Goal: Information Seeking & Learning: Stay updated

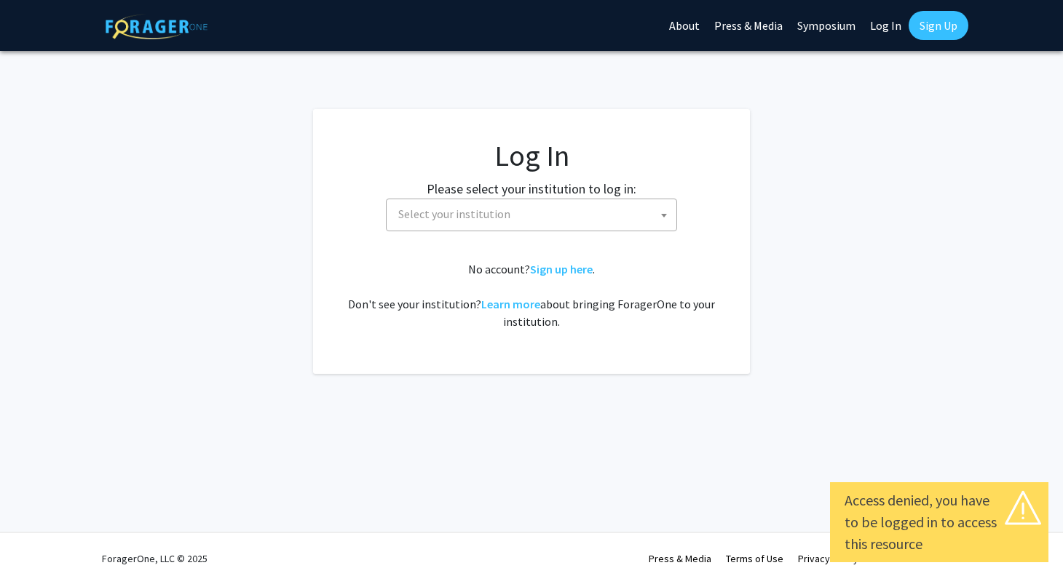
select select
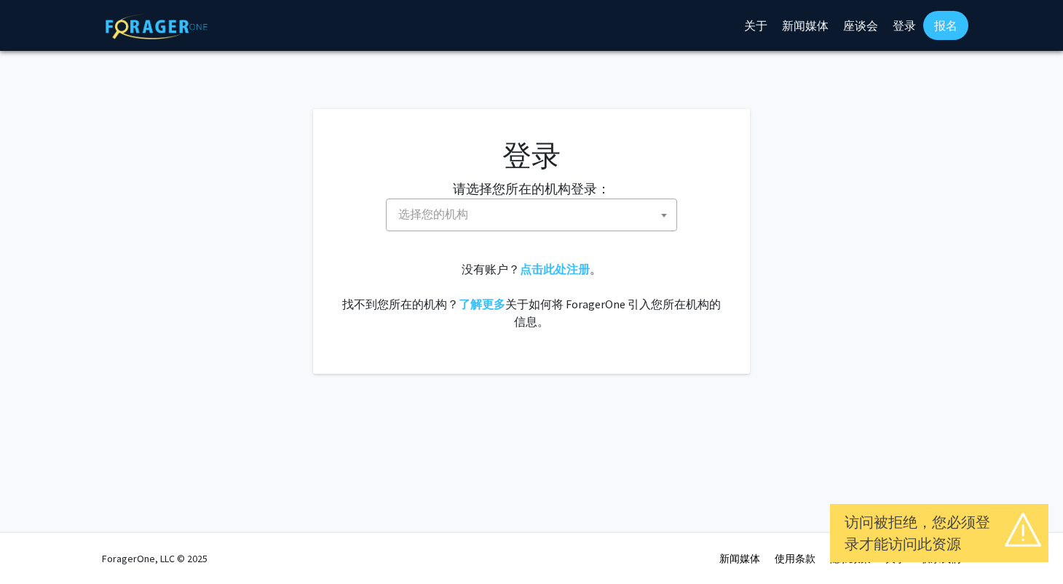
click at [430, 197] on div "请选择您所在的机构登录： 贝勒大学 布兰迪斯大学 克里斯托弗纽波特大学 克拉克亚特兰大大学 德雷塞尔大学 东卡罗来纳大学 东密歇根大学 埃默里大学 大峡谷州立…" at bounding box center [531, 205] width 400 height 52
click at [449, 213] on font "选择您的机构" at bounding box center [433, 214] width 70 height 15
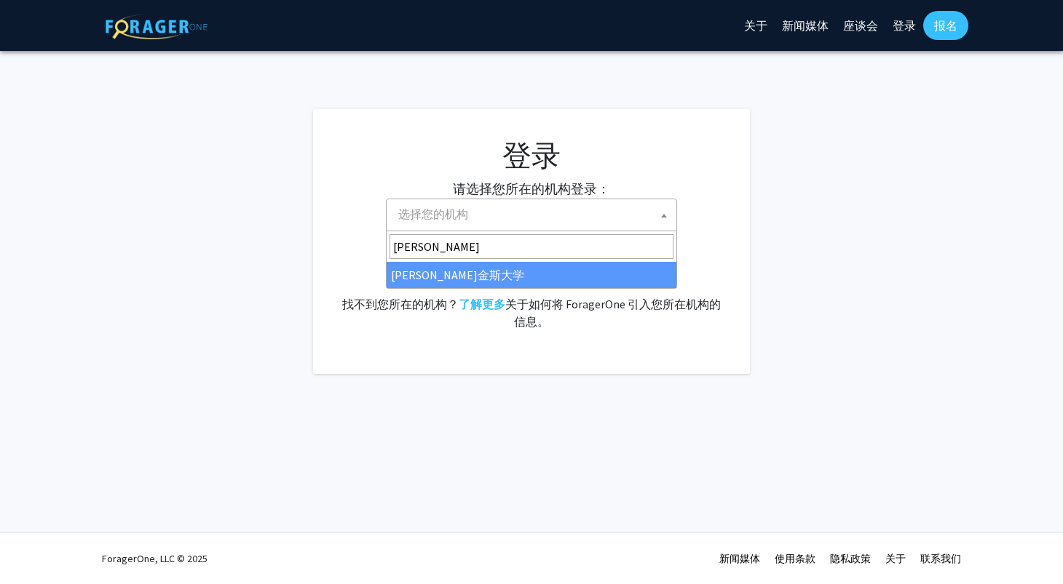
type input "约翰"
select select "1"
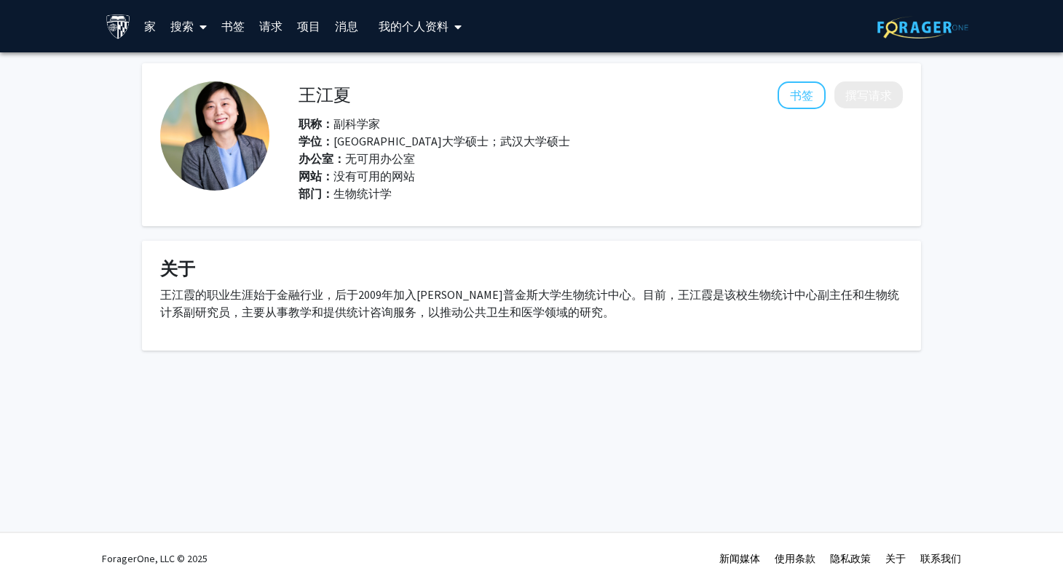
click at [416, 539] on div "ForagerOne, LLC © 2025 新闻媒体 使用条款 隐私政策 关于 联系我们" at bounding box center [531, 558] width 873 height 51
click at [226, 25] on font "书签" at bounding box center [232, 26] width 23 height 15
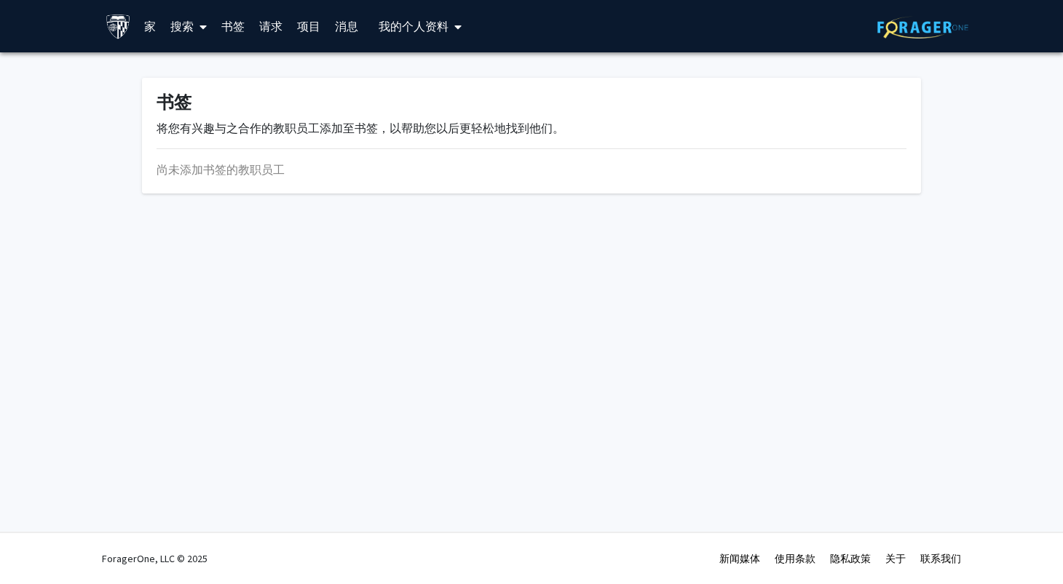
click at [156, 25] on link "家" at bounding box center [150, 26] width 26 height 51
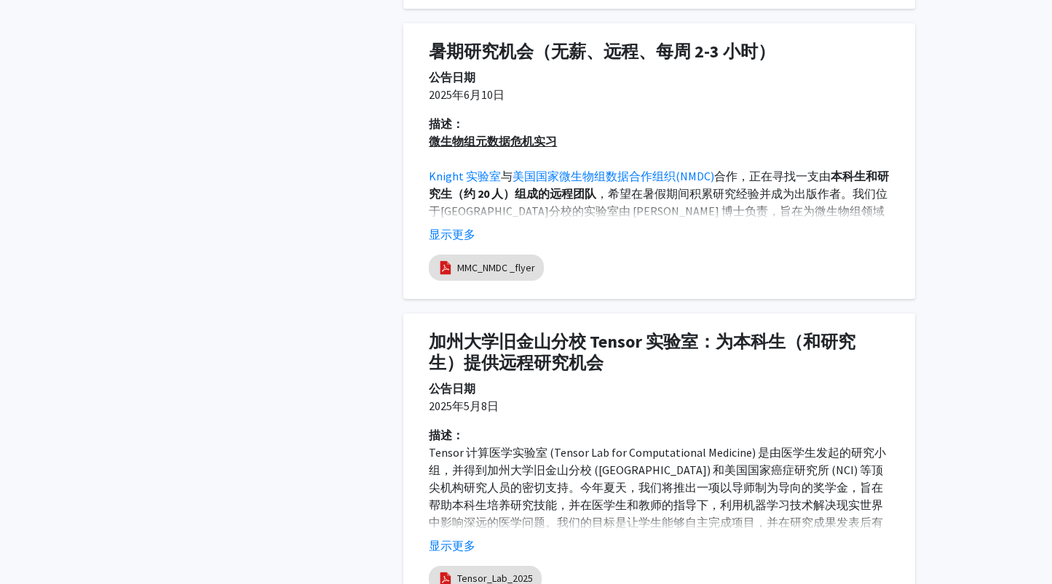
scroll to position [1164, 0]
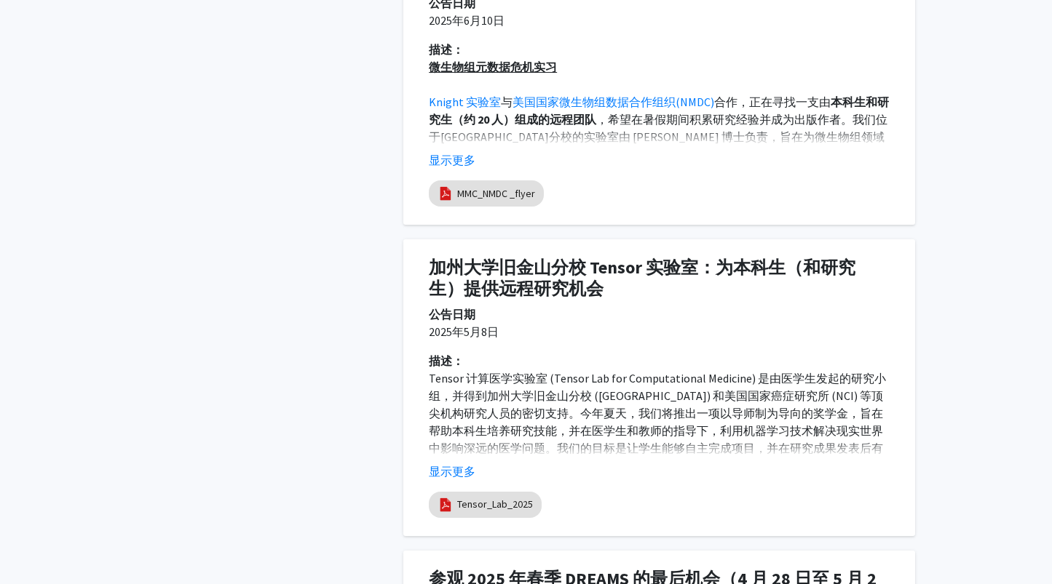
click at [464, 470] on font "显示更多" at bounding box center [452, 471] width 47 height 15
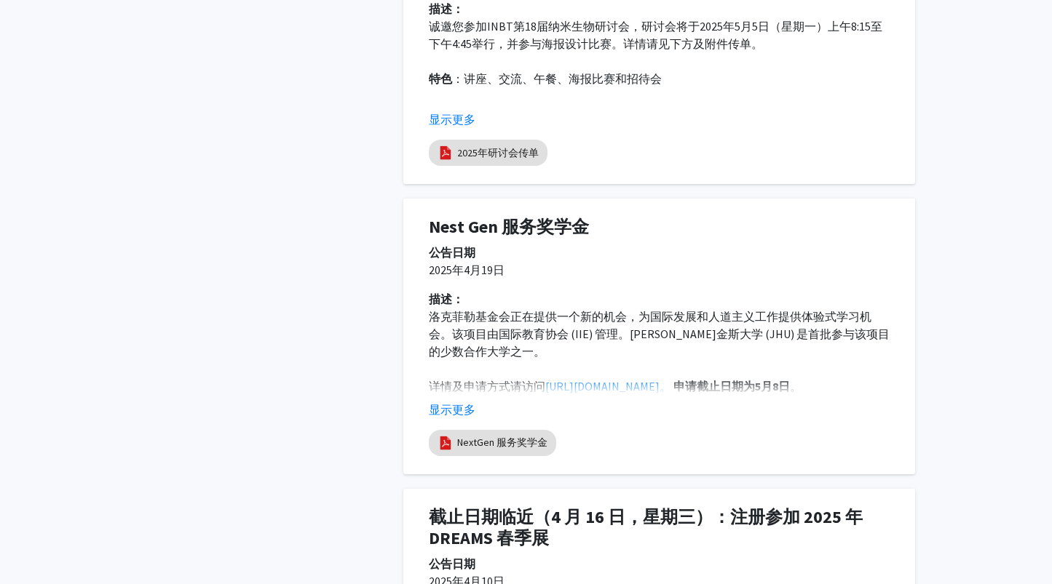
scroll to position [2838, 0]
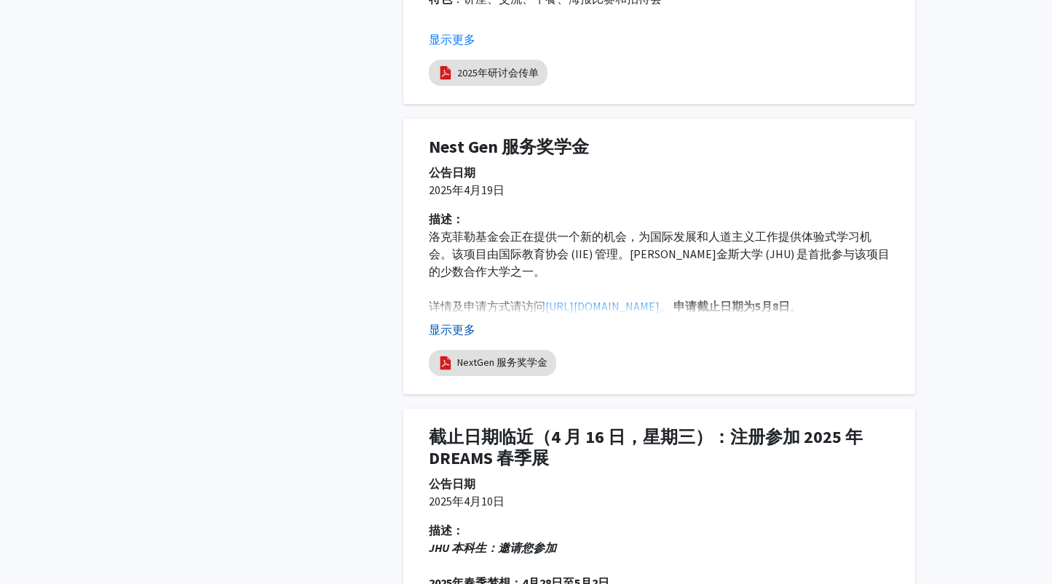
click at [466, 337] on font "显示更多" at bounding box center [452, 329] width 47 height 15
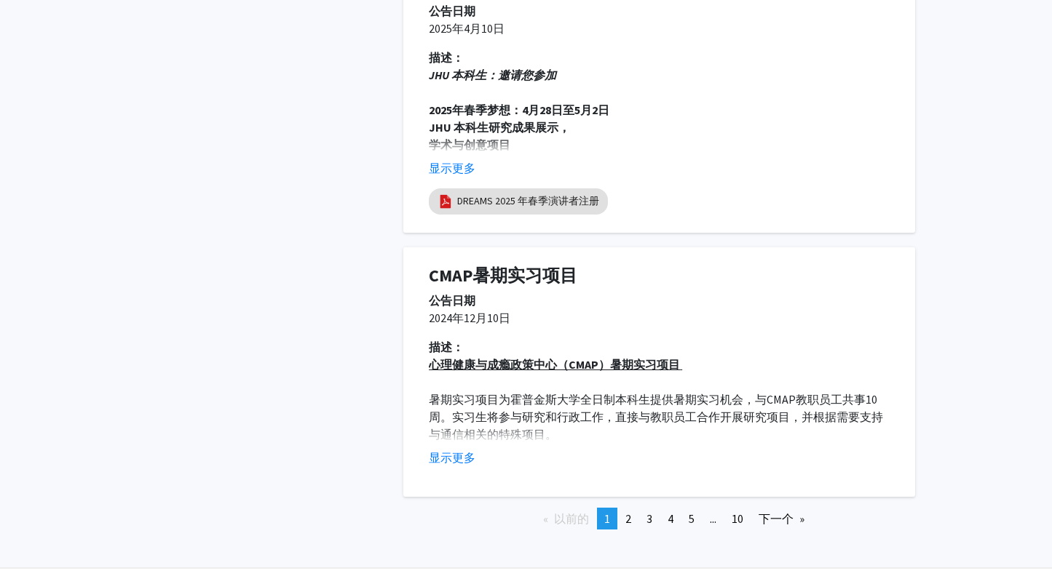
scroll to position [3639, 0]
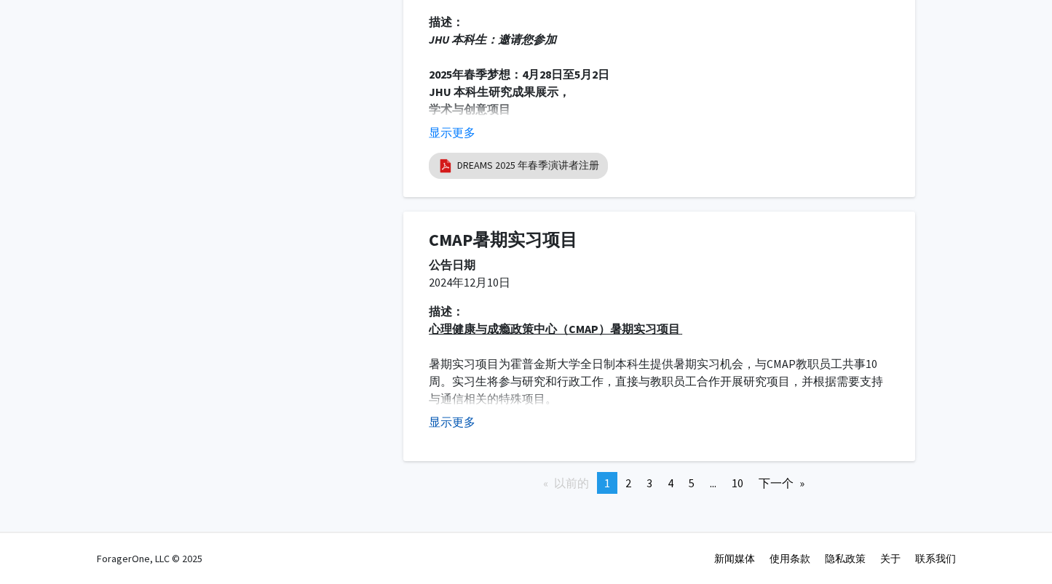
click at [461, 425] on font "显示更多" at bounding box center [452, 422] width 47 height 15
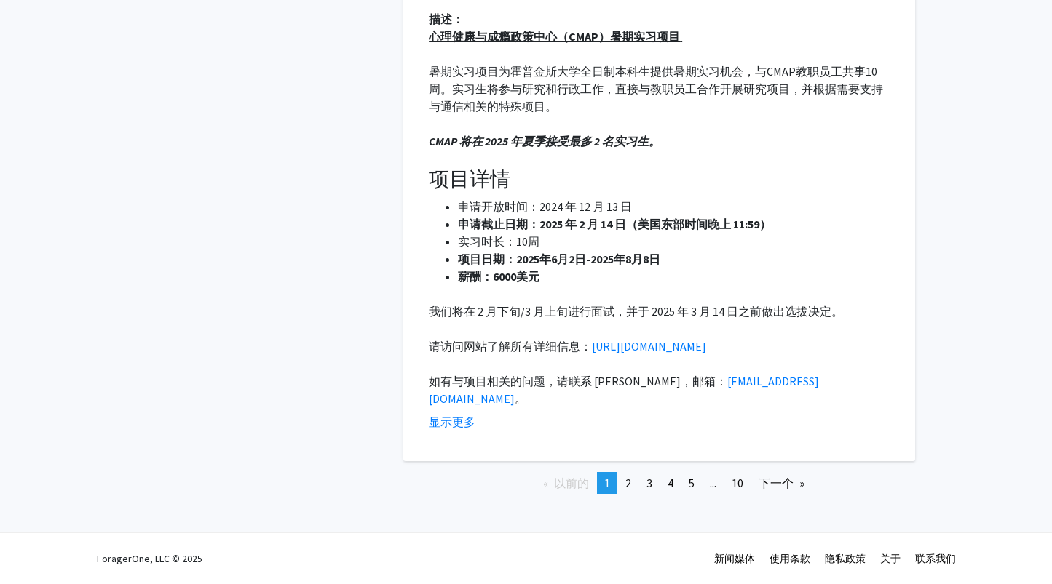
scroll to position [3937, 0]
click at [612, 481] on li "您正在访问页面 1" at bounding box center [607, 483] width 20 height 22
click at [619, 490] on link "页 2" at bounding box center [628, 483] width 20 height 22
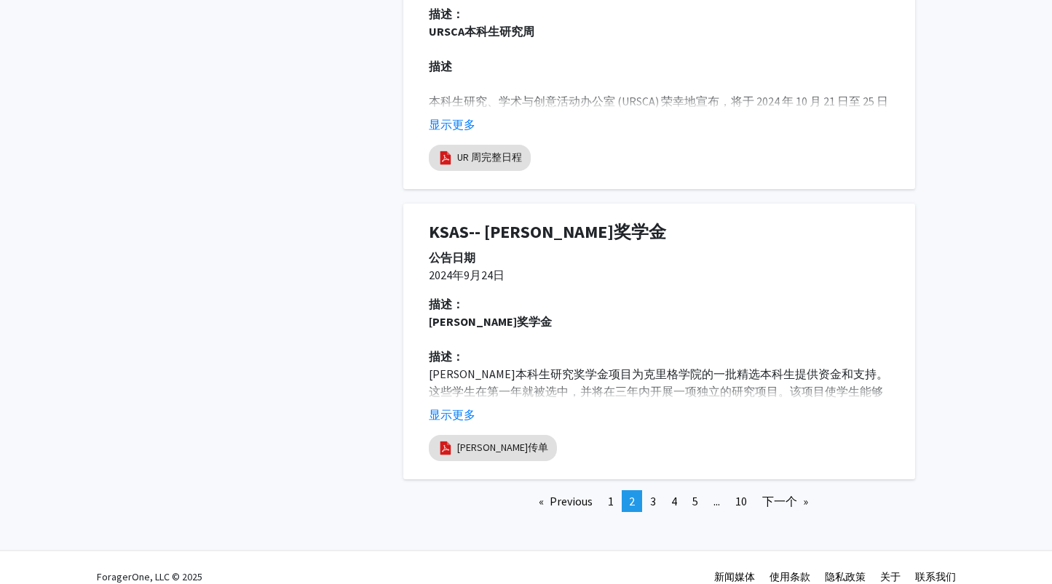
scroll to position [2752, 0]
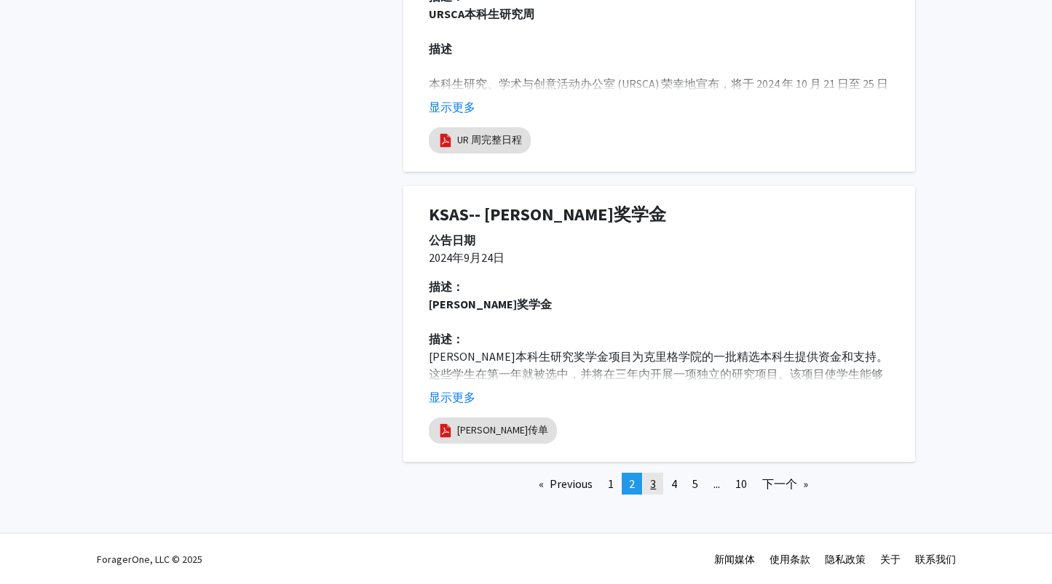
click at [644, 479] on link "页 3" at bounding box center [653, 484] width 20 height 22
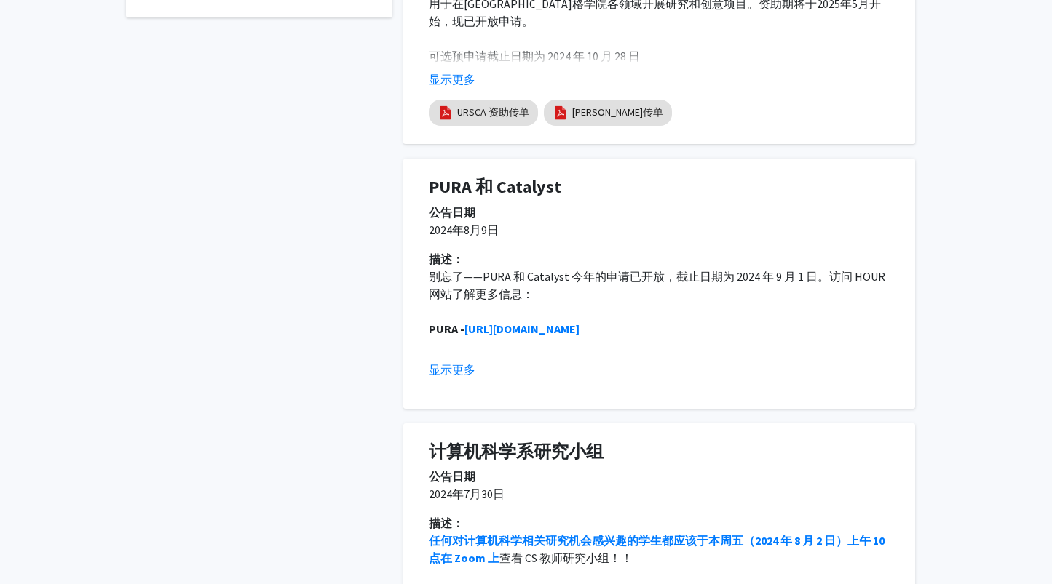
scroll to position [509, 0]
